Goal: Find specific page/section: Find specific page/section

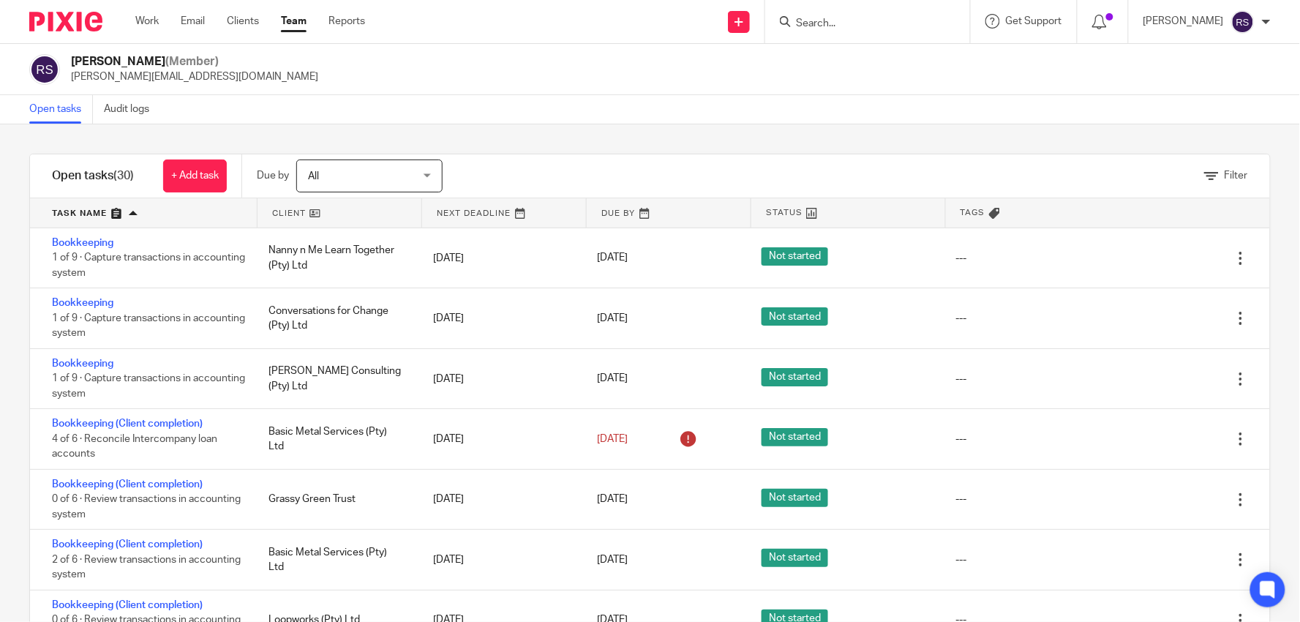
scroll to position [1428, 0]
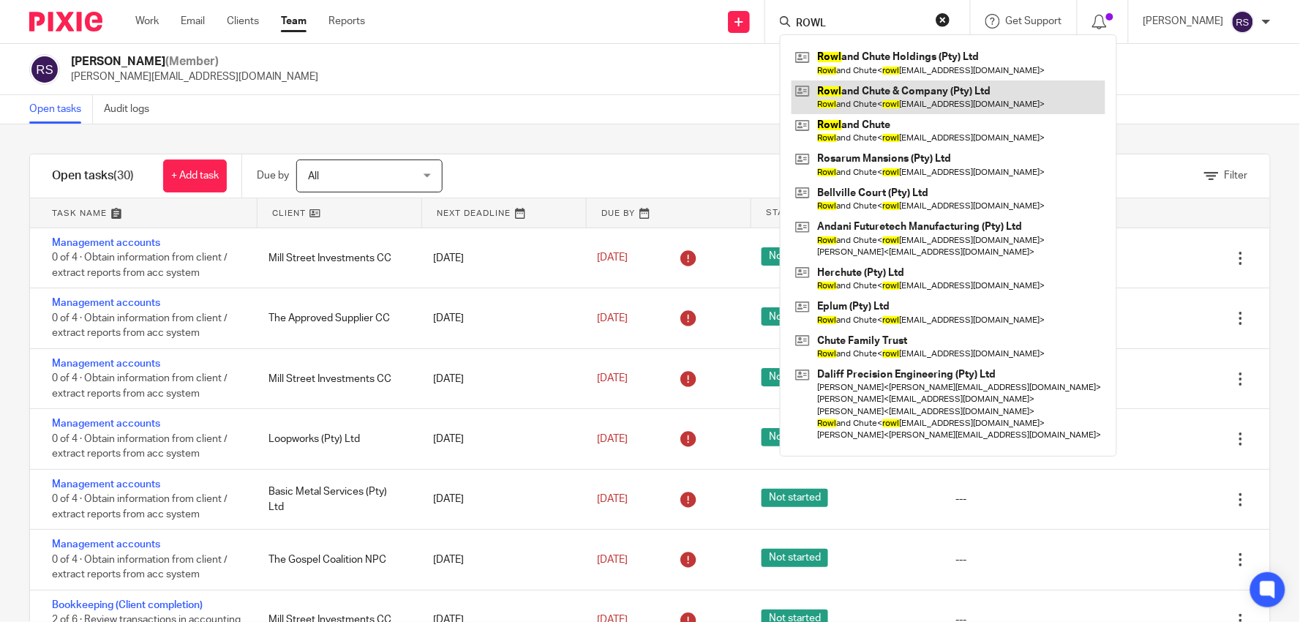
type input "ROWL"
click at [932, 97] on link at bounding box center [949, 97] width 314 height 34
